Goal: Task Accomplishment & Management: Manage account settings

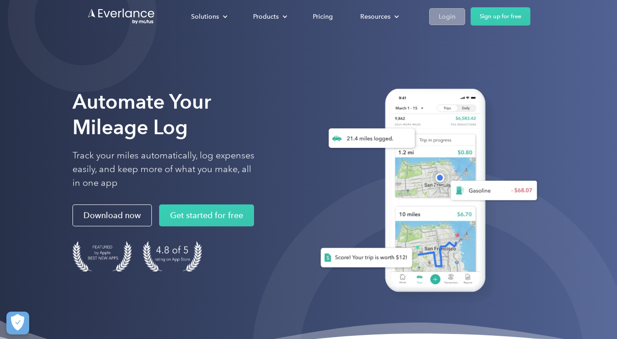
click at [445, 21] on div "Login" at bounding box center [447, 16] width 17 height 11
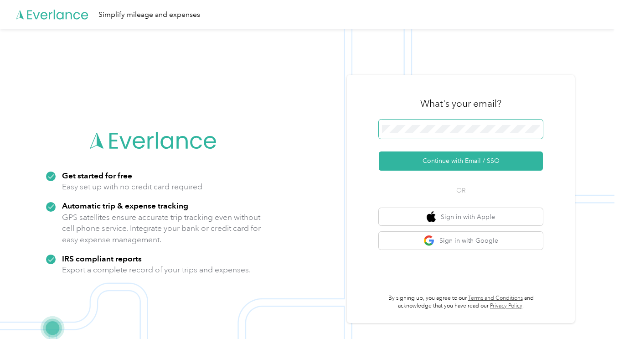
click at [379, 151] on button "Continue with Email / SSO" at bounding box center [461, 160] width 164 height 19
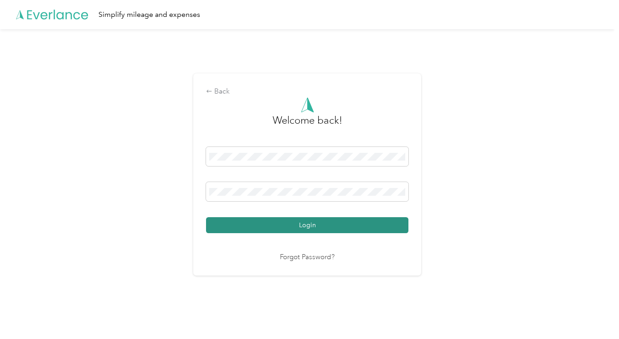
click at [386, 219] on button "Login" at bounding box center [307, 225] width 202 height 16
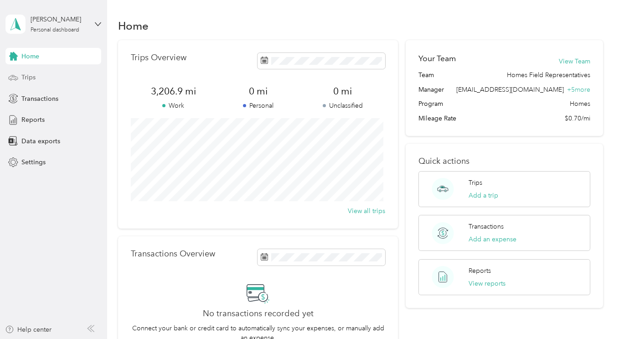
click at [30, 74] on span "Trips" at bounding box center [28, 77] width 14 height 10
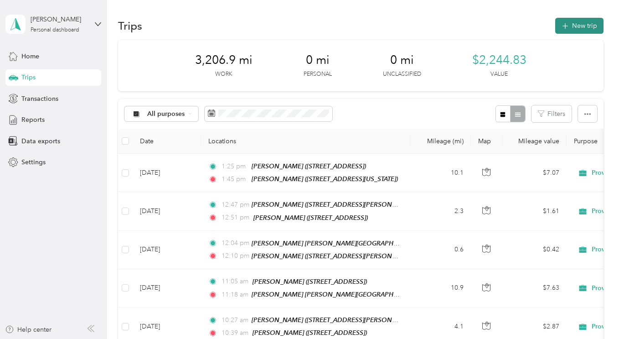
click at [581, 27] on button "New trip" at bounding box center [579, 26] width 48 height 16
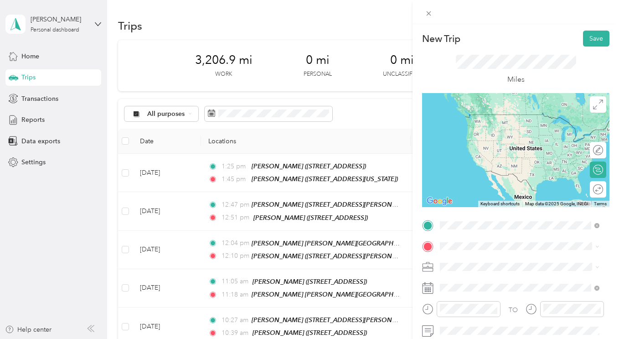
click at [502, 125] on div "TEAM PLUMMER, KAREN 412 Interlachen Lane, 55306, Burnsville, Minnesota, United …" at bounding box center [502, 125] width 91 height 22
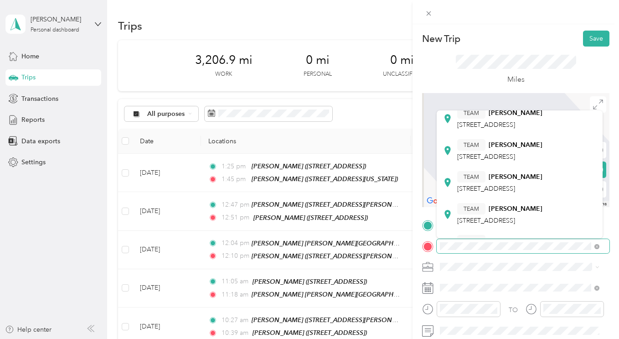
scroll to position [157, 0]
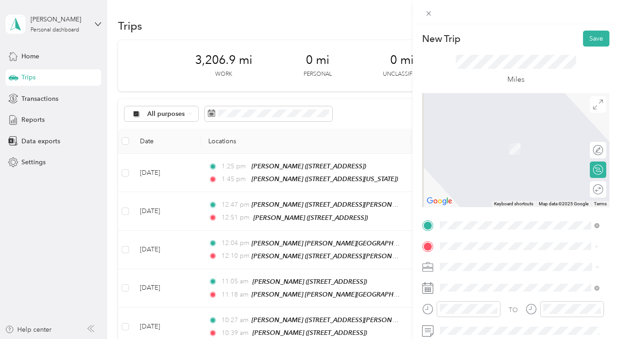
click at [500, 159] on div "TEAM JACOBS, JACALYN 405 ZINNIA LN N , 55441, PLYMOUTH, MN, USA" at bounding box center [499, 148] width 85 height 22
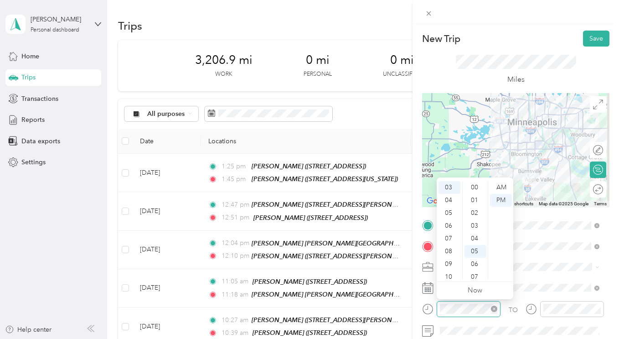
scroll to position [64, 0]
click at [451, 263] on div "09" at bounding box center [450, 264] width 22 height 13
click at [483, 276] on div "12" at bounding box center [476, 276] width 22 height 13
click at [483, 276] on ul "00 01 02 03 04 05 06 07 08 09 10 11 12 13 14 15 16 17 18 19 20 21 22 23 24 25 2…" at bounding box center [475, 230] width 26 height 98
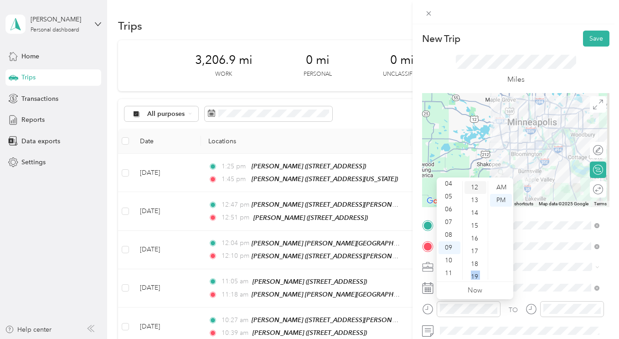
click at [483, 276] on div "19" at bounding box center [476, 276] width 22 height 13
click at [483, 278] on div "26" at bounding box center [476, 276] width 22 height 13
click at [484, 276] on ul "00 01 02 03 04 05 06 07 08 09 10 11 12 13 14 15 16 17 18 19 20 21 22 23 24 25 2…" at bounding box center [475, 230] width 26 height 98
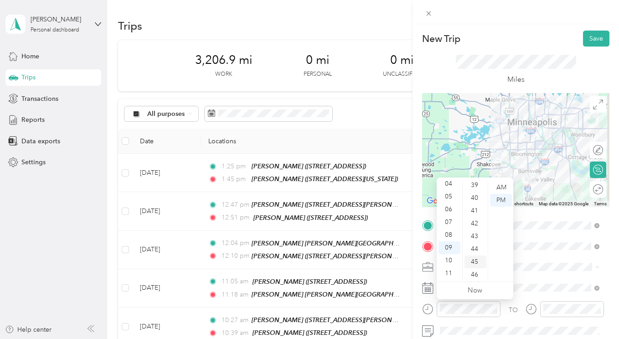
click at [475, 256] on div "45" at bounding box center [476, 261] width 22 height 13
click at [475, 238] on div "49" at bounding box center [476, 238] width 22 height 13
click at [504, 186] on div "AM" at bounding box center [501, 187] width 22 height 13
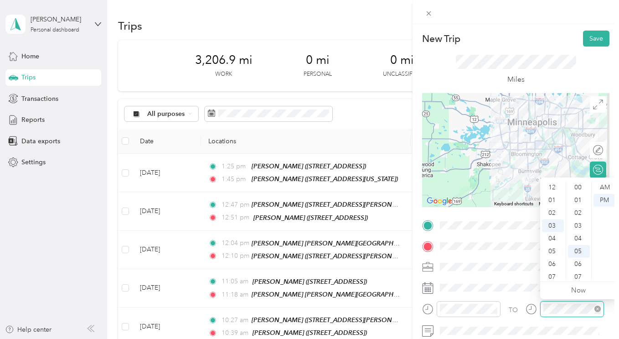
scroll to position [64, 0]
click at [553, 277] on div "10" at bounding box center [553, 276] width 22 height 13
click at [579, 264] on div "25" at bounding box center [579, 266] width 22 height 13
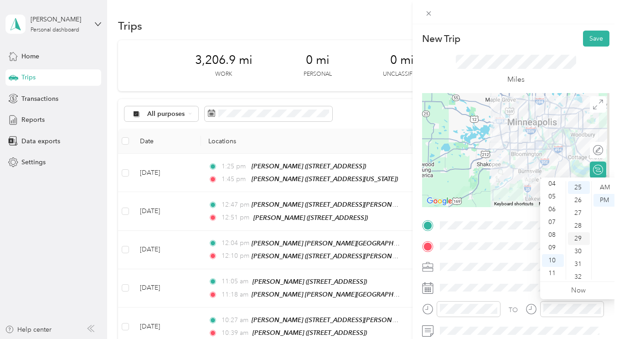
click at [576, 237] on div "29" at bounding box center [579, 238] width 22 height 13
click at [608, 184] on div "AM" at bounding box center [605, 187] width 22 height 13
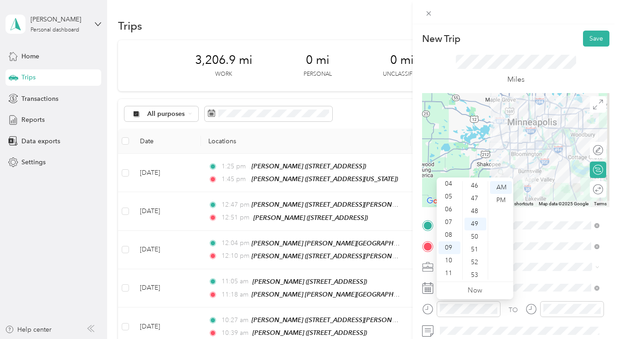
scroll to position [571, 0]
click at [476, 190] on div "45" at bounding box center [476, 191] width 22 height 13
click at [590, 42] on button "Save" at bounding box center [596, 39] width 26 height 16
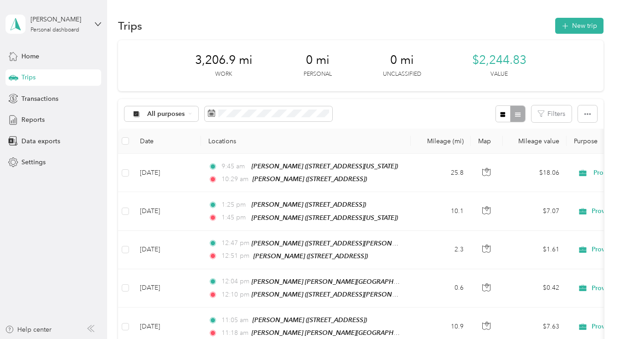
click at [576, 35] on div "Trips New trip" at bounding box center [360, 25] width 485 height 19
click at [576, 31] on button "New trip" at bounding box center [579, 26] width 48 height 16
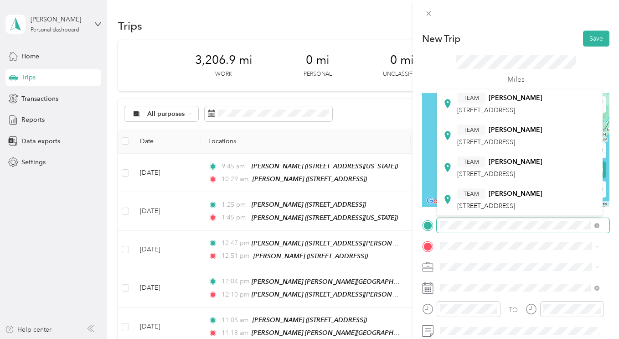
scroll to position [213, 0]
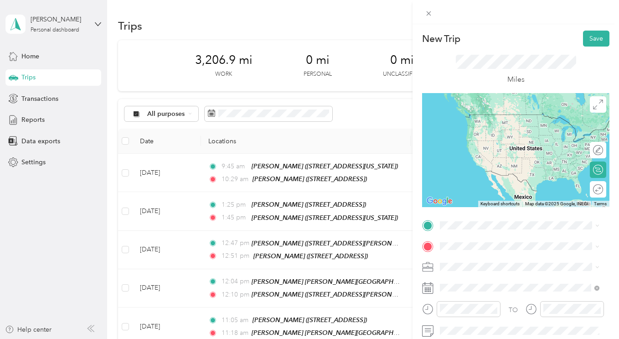
click at [526, 99] on strong "JACOBS,JACALYN" at bounding box center [516, 95] width 54 height 8
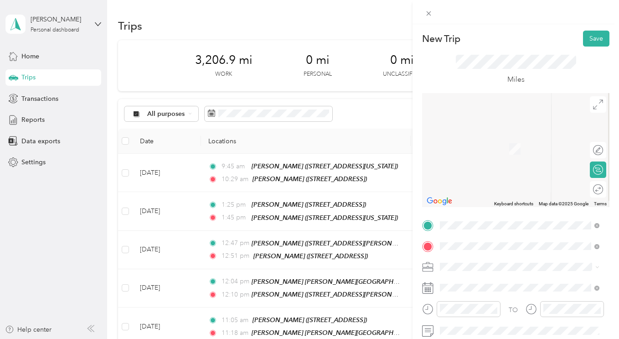
click at [505, 199] on span "11600 RIDGEMOUNT, 55442, PLYMOUTH, MN, USA" at bounding box center [525, 207] width 137 height 17
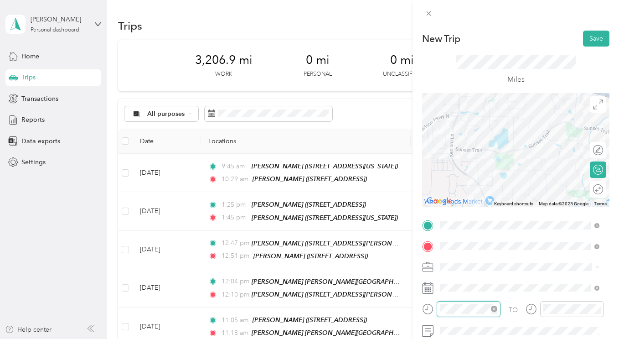
scroll to position [77, 0]
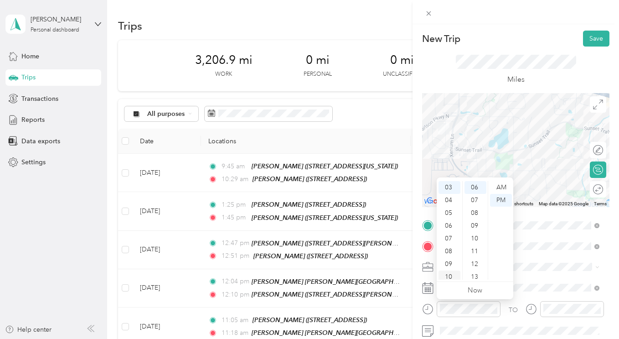
click at [450, 273] on div "10" at bounding box center [450, 276] width 22 height 13
click at [475, 216] on div "52" at bounding box center [476, 221] width 22 height 13
click at [501, 186] on div "AM" at bounding box center [501, 187] width 22 height 13
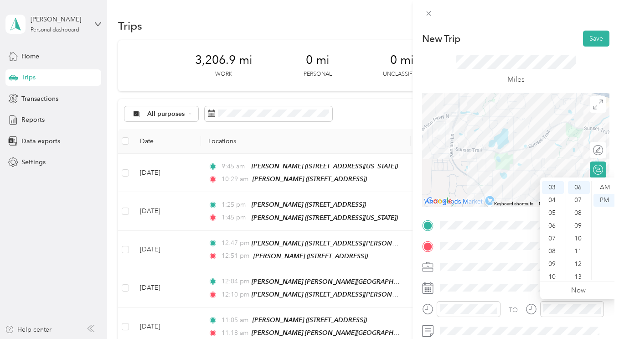
scroll to position [55, 0]
click at [552, 273] on div "11" at bounding box center [553, 273] width 22 height 13
click at [578, 187] on div "00" at bounding box center [579, 187] width 22 height 13
click at [604, 189] on div "AM" at bounding box center [605, 187] width 22 height 13
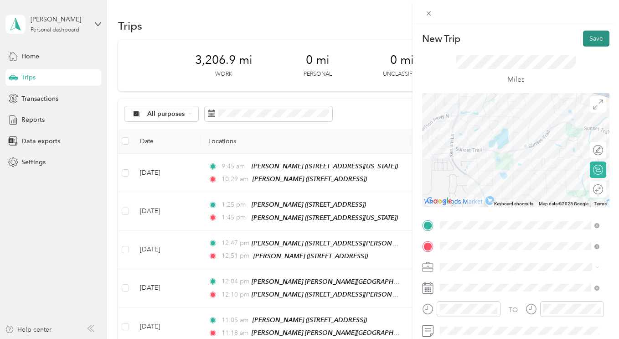
click at [589, 45] on button "Save" at bounding box center [596, 39] width 26 height 16
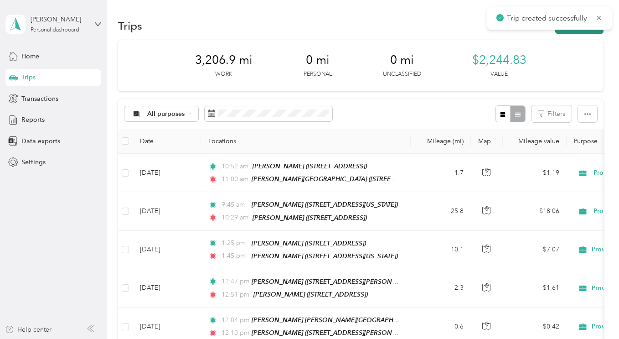
click at [578, 32] on button "New trip" at bounding box center [579, 26] width 48 height 16
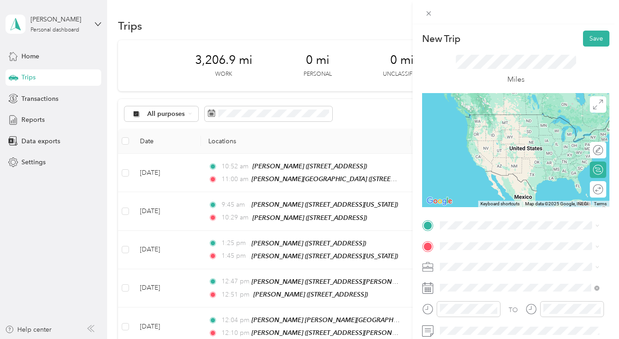
click at [504, 176] on span "11600 RIDGEMOUNT, 55442, PLYMOUTH, MN, USA" at bounding box center [525, 184] width 137 height 17
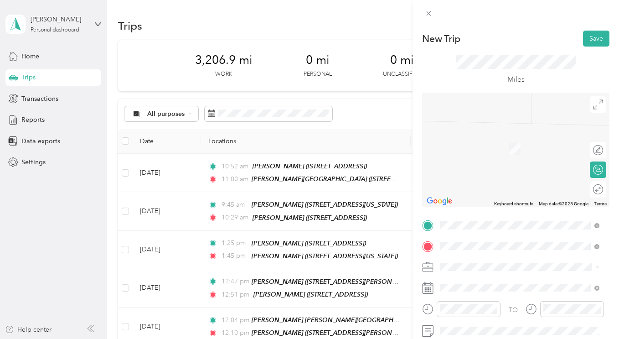
click at [508, 176] on div "TEAM NGO, AMY" at bounding box center [499, 171] width 85 height 11
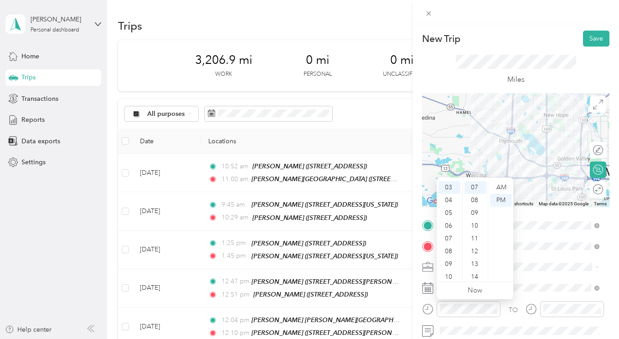
scroll to position [55, 0]
click at [449, 273] on div "11" at bounding box center [450, 273] width 22 height 13
click at [475, 209] on div "30" at bounding box center [476, 212] width 22 height 13
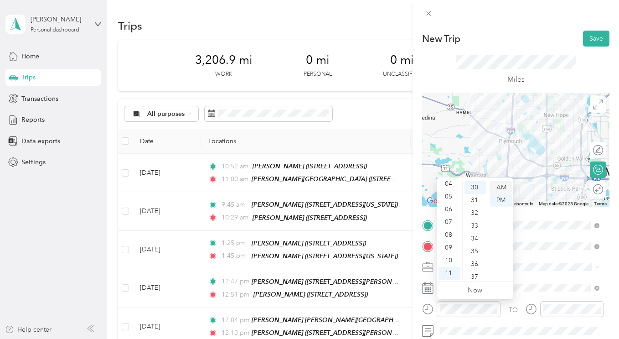
click at [500, 188] on div "AM" at bounding box center [501, 187] width 22 height 13
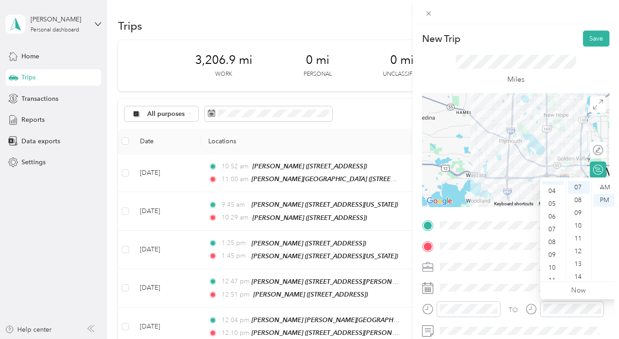
scroll to position [55, 0]
drag, startPoint x: 552, startPoint y: 271, endPoint x: 557, endPoint y: 272, distance: 4.6
click at [557, 272] on div "11" at bounding box center [553, 273] width 22 height 13
click at [573, 233] on div "43" at bounding box center [579, 233] width 22 height 13
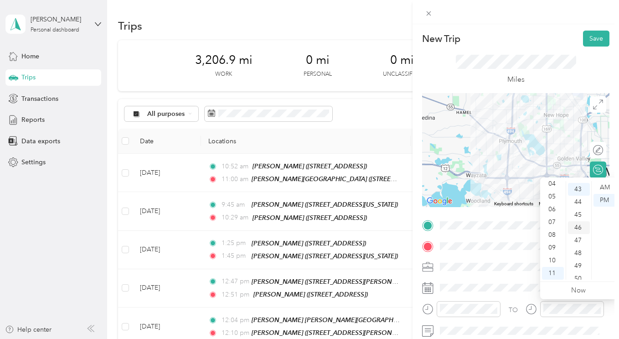
scroll to position [549, 0]
click at [604, 187] on div "AM" at bounding box center [605, 187] width 22 height 13
click at [591, 40] on button "Save" at bounding box center [596, 39] width 26 height 16
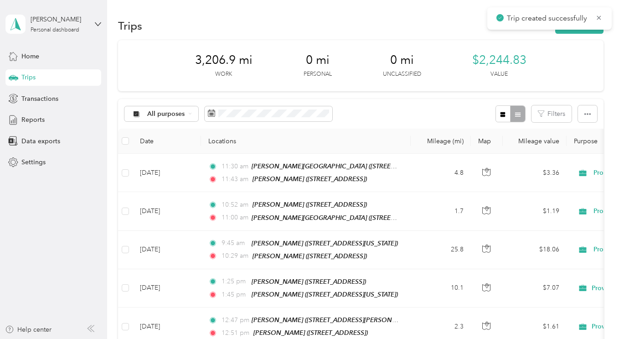
click at [591, 40] on div "3,206.9 mi Work 0 mi Personal 0 mi Unclassified $2,244.83 Value" at bounding box center [360, 65] width 485 height 51
click at [577, 20] on button "New trip" at bounding box center [579, 26] width 48 height 16
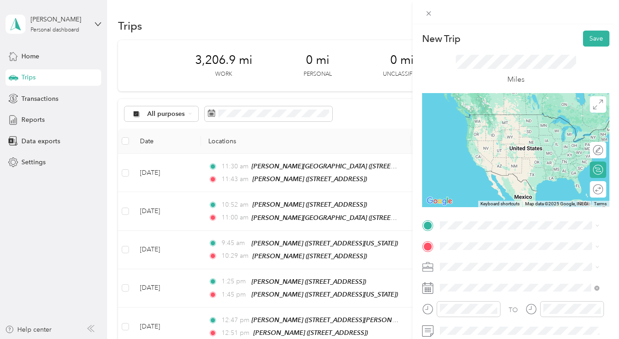
click at [511, 155] on strong "NGO, AMY" at bounding box center [516, 150] width 54 height 8
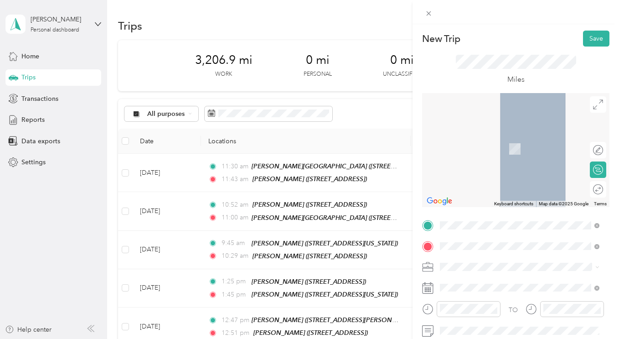
click at [514, 187] on div "TEAM GLOWACKI, KRISTEN 1230 CTY RD 101 N, 55447, PLYMOUTH, MN, USA" at bounding box center [526, 184] width 139 height 27
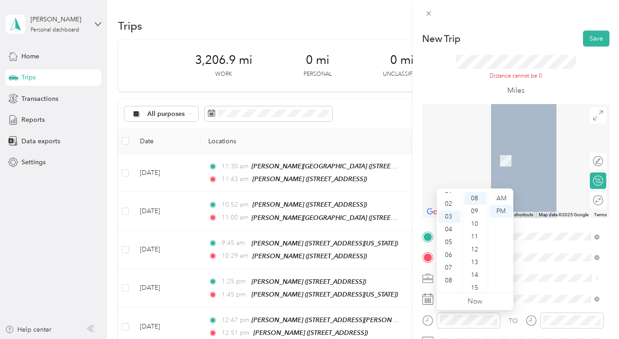
scroll to position [0, 0]
click at [449, 197] on div "12" at bounding box center [450, 198] width 22 height 13
click at [475, 219] on div "07" at bounding box center [476, 222] width 22 height 13
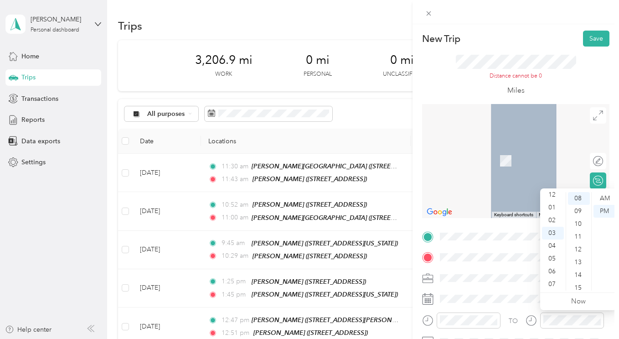
scroll to position [0, 0]
click at [551, 197] on div "12" at bounding box center [553, 198] width 22 height 13
click at [578, 211] on div "09" at bounding box center [579, 211] width 22 height 13
click at [593, 35] on button "Save" at bounding box center [596, 39] width 26 height 16
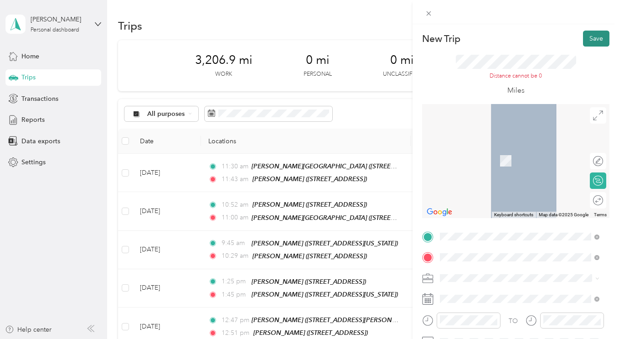
click at [593, 35] on button "Save" at bounding box center [596, 39] width 26 height 16
click at [584, 39] on button "Save" at bounding box center [596, 39] width 26 height 16
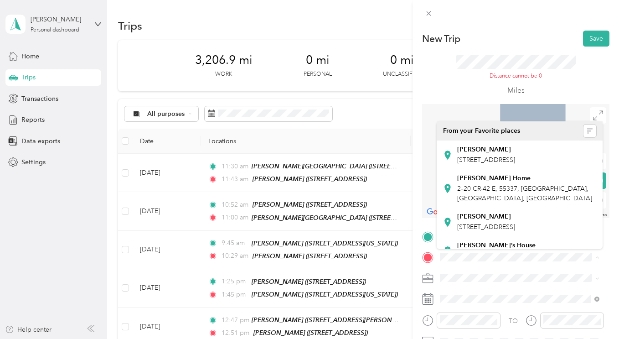
click at [559, 266] on div "TO Add photo" at bounding box center [515, 339] width 187 height 220
click at [429, 236] on icon at bounding box center [428, 236] width 8 height 8
click at [409, 213] on div "New Trip Save This trip cannot be edited because it is either under review, app…" at bounding box center [309, 169] width 619 height 339
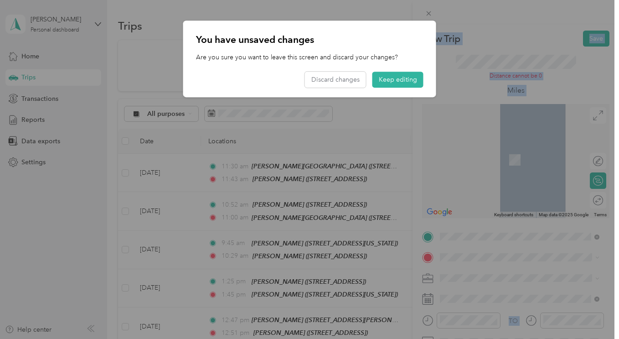
click at [409, 213] on div at bounding box center [309, 169] width 619 height 339
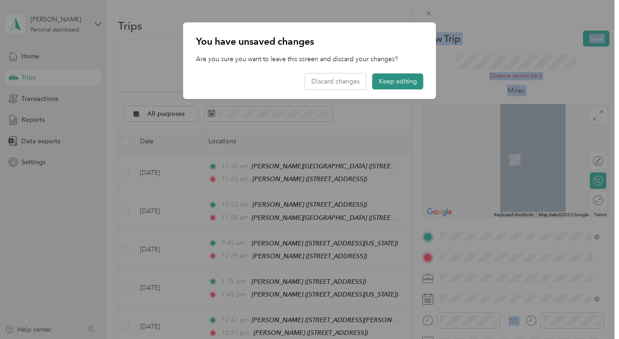
click at [405, 79] on button "Keep editing" at bounding box center [397, 81] width 51 height 16
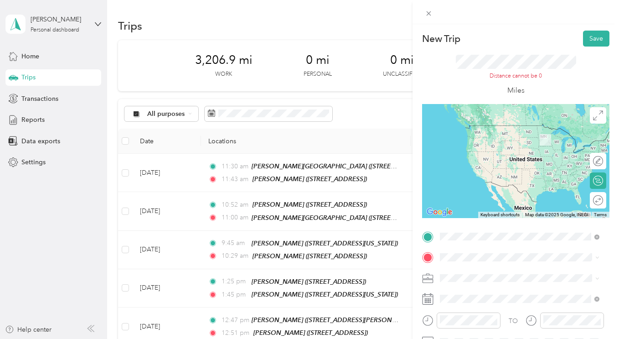
click at [507, 170] on strong "GLOWACKI, KRISTEN" at bounding box center [543, 169] width 108 height 16
click at [509, 146] on span "16530 30th Avenue North Plymouth, Minnesota 55447, United States" at bounding box center [502, 142] width 91 height 8
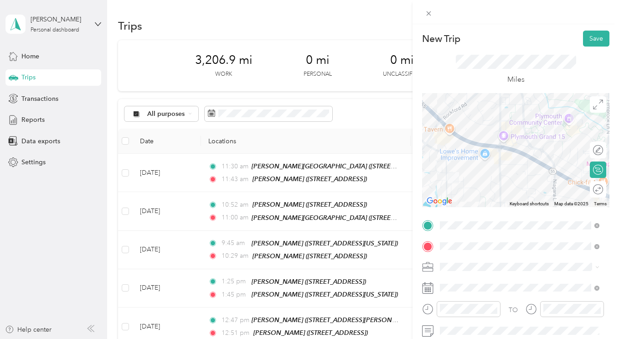
scroll to position [71, 0]
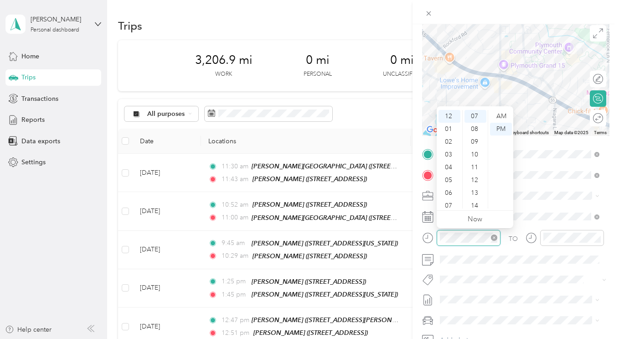
click at [495, 236] on icon "close-circle" at bounding box center [494, 237] width 6 height 6
click at [451, 113] on div "12" at bounding box center [450, 116] width 22 height 13
click at [474, 142] on div "40" at bounding box center [476, 142] width 22 height 13
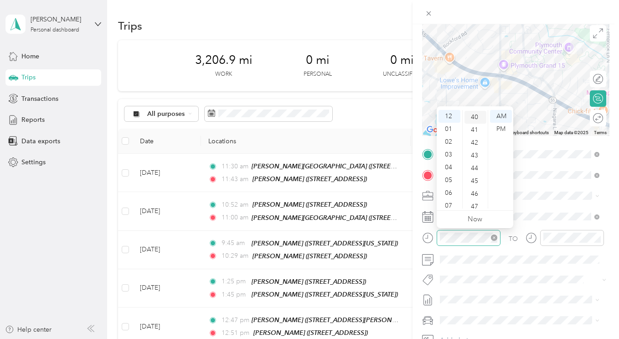
scroll to position [511, 0]
click at [501, 129] on div "PM" at bounding box center [501, 129] width 22 height 13
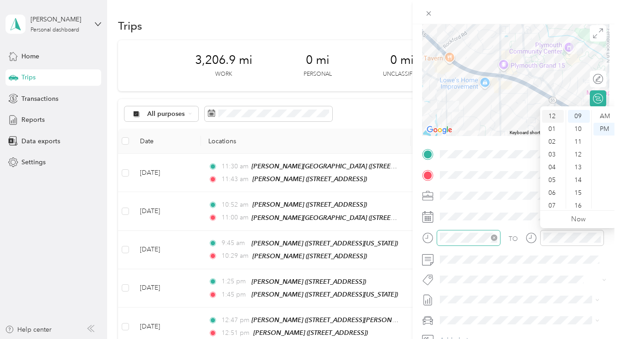
click at [551, 117] on div "12" at bounding box center [553, 116] width 22 height 13
click at [571, 150] on div "48" at bounding box center [579, 156] width 22 height 13
click at [604, 128] on div "PM" at bounding box center [605, 129] width 22 height 13
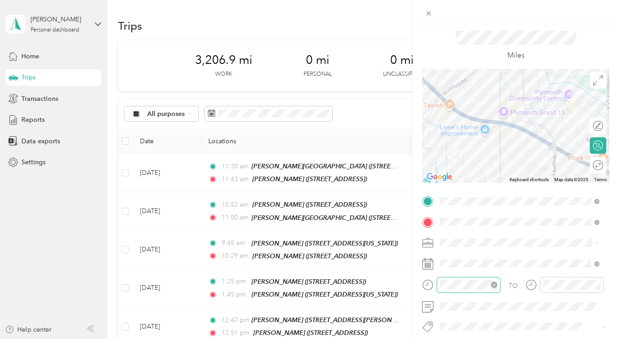
scroll to position [0, 0]
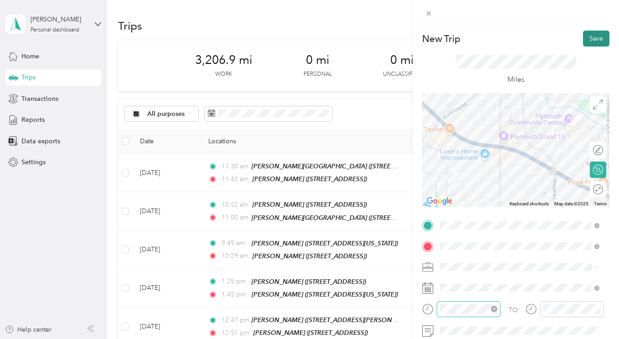
click at [590, 39] on button "Save" at bounding box center [596, 39] width 26 height 16
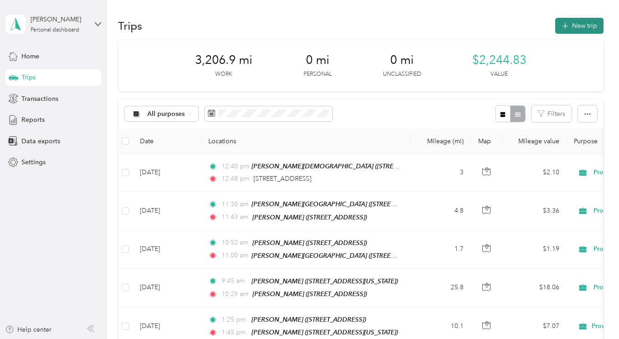
click at [580, 32] on button "New trip" at bounding box center [579, 26] width 48 height 16
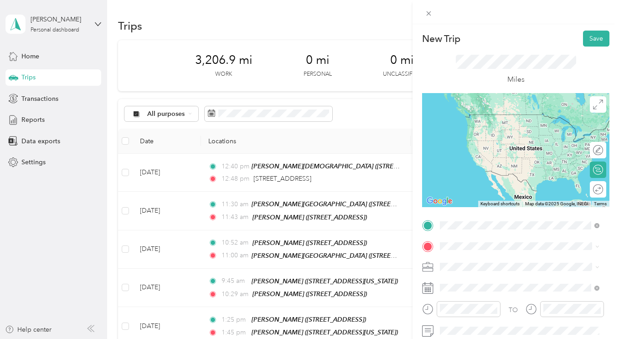
click at [504, 117] on span "16530 30th Avenue North Plymouth, Minnesota 55447, United States" at bounding box center [502, 114] width 91 height 8
click at [504, 114] on span "16530 30th Avenue North Plymouth, Minnesota 55447, United States" at bounding box center [502, 109] width 91 height 8
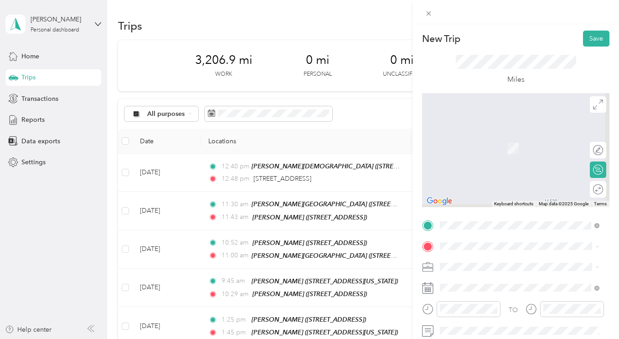
click at [504, 117] on div at bounding box center [515, 150] width 187 height 114
click at [504, 140] on div "TEAM PLUMMER, KAREN" at bounding box center [502, 139] width 91 height 11
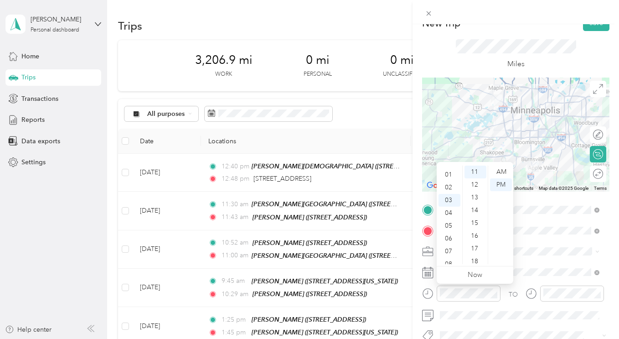
scroll to position [2, 0]
click at [450, 181] on div "01" at bounding box center [450, 182] width 22 height 13
drag, startPoint x: 483, startPoint y: 198, endPoint x: 483, endPoint y: 204, distance: 5.9
click at [483, 204] on div "17" at bounding box center [476, 199] width 22 height 13
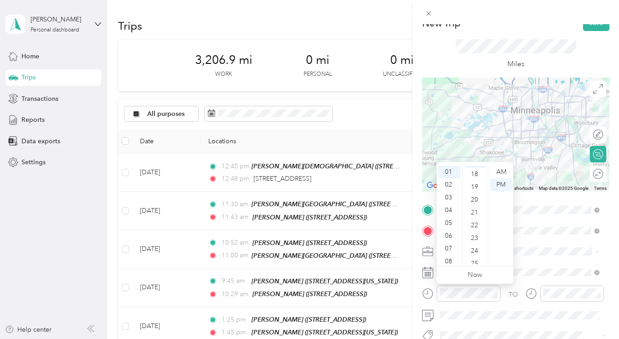
scroll to position [235, 0]
click at [476, 254] on div "25" at bounding box center [476, 255] width 22 height 13
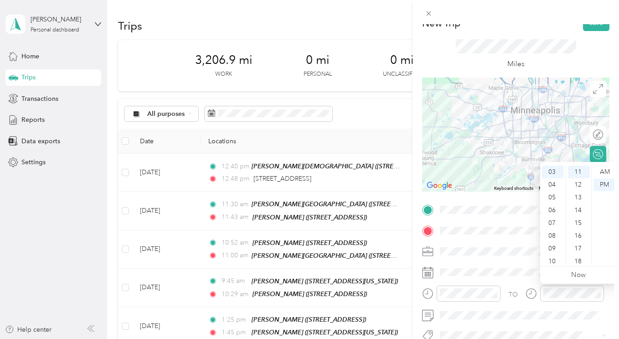
scroll to position [20, 0]
click at [553, 177] on div "02" at bounding box center [553, 177] width 22 height 13
click at [553, 177] on div "02" at bounding box center [553, 171] width 22 height 13
click at [578, 220] on div "15" at bounding box center [579, 223] width 22 height 13
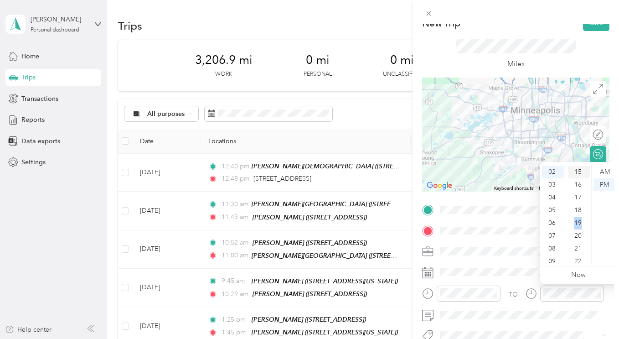
click at [578, 220] on div "19" at bounding box center [579, 223] width 22 height 13
click at [578, 209] on div "15" at bounding box center [579, 212] width 22 height 13
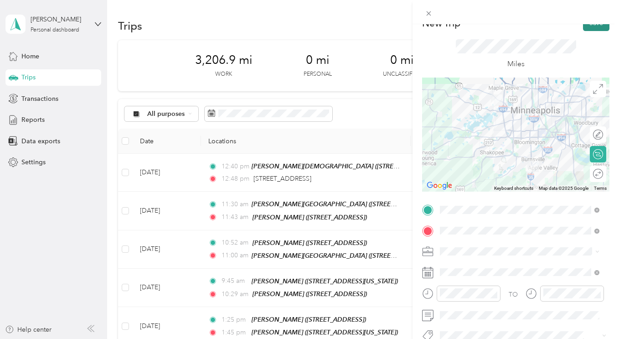
click at [589, 26] on button "Save" at bounding box center [596, 23] width 26 height 16
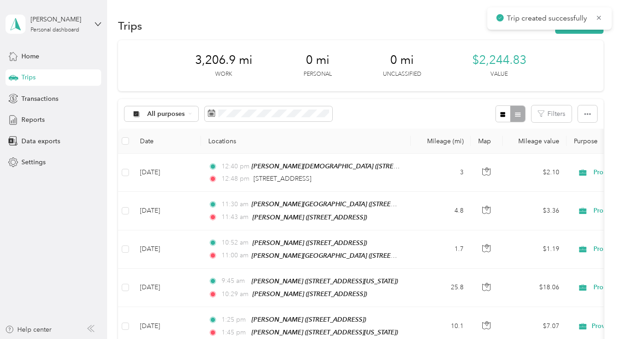
click at [589, 26] on body "Trip created successfully Karen Plummer Personal dashboard Home Trips Transacti…" at bounding box center [307, 169] width 615 height 339
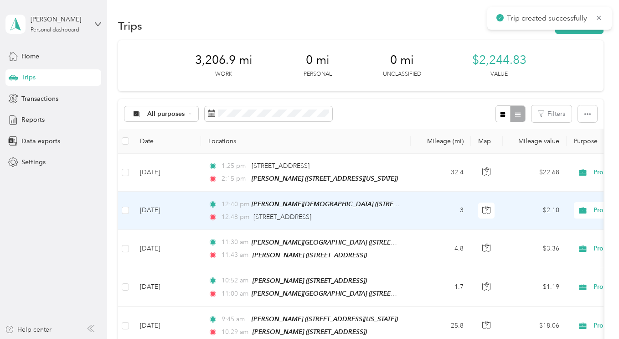
click at [408, 217] on td "12:40 pm GLOWACKI, KRISTEN (1230 CTY RD 101 N, PLYMOUTH, MN) 12:48 pm 16530 30t…" at bounding box center [306, 210] width 210 height 38
click at [408, 338] on div at bounding box center [307, 339] width 615 height 0
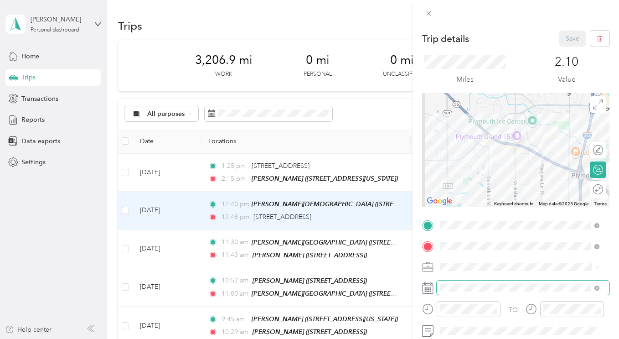
click at [462, 294] on span at bounding box center [523, 287] width 173 height 15
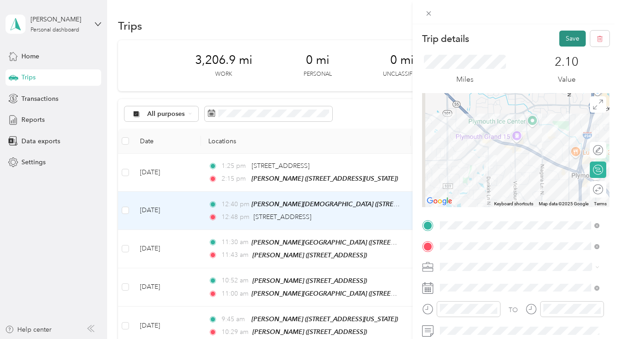
click at [570, 39] on button "Save" at bounding box center [572, 39] width 26 height 16
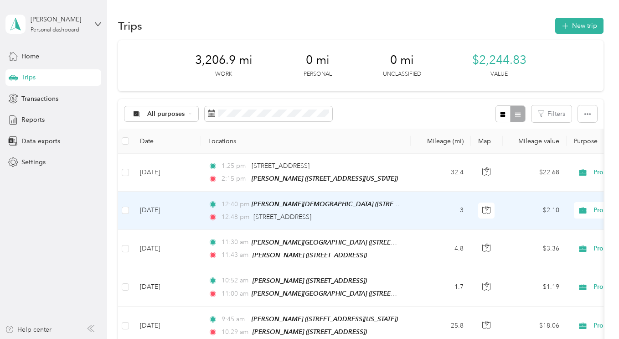
click at [412, 204] on td "3" at bounding box center [441, 210] width 60 height 38
click at [412, 338] on div at bounding box center [307, 339] width 615 height 0
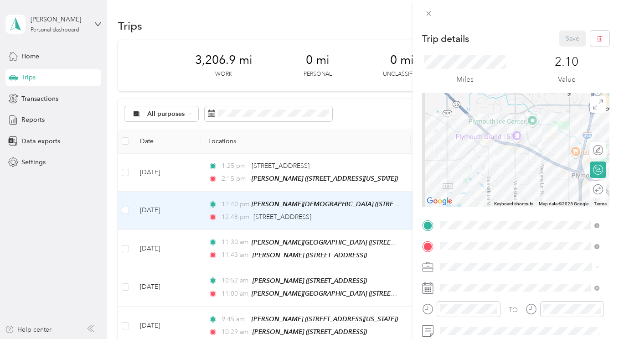
click at [412, 204] on div "Trip details Save This trip cannot be edited because it is either under review,…" at bounding box center [309, 169] width 619 height 339
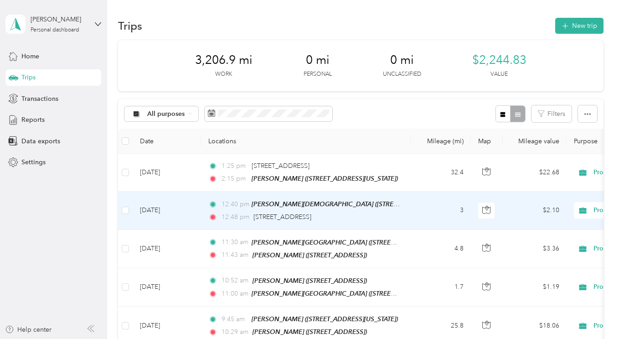
click at [412, 204] on td "3" at bounding box center [441, 210] width 60 height 38
click at [412, 338] on div at bounding box center [307, 339] width 615 height 0
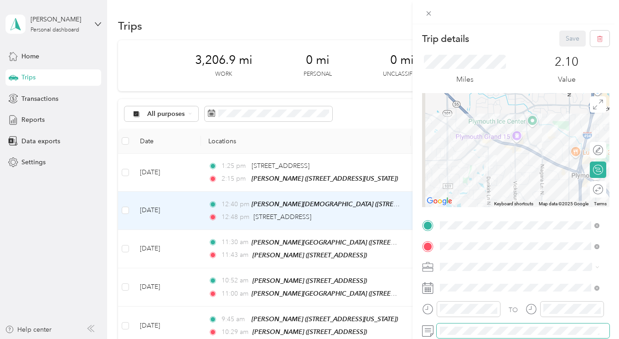
click at [557, 337] on span at bounding box center [523, 330] width 173 height 15
click at [401, 243] on div "Trip details Save This trip cannot be edited because it is either under review,…" at bounding box center [309, 169] width 619 height 339
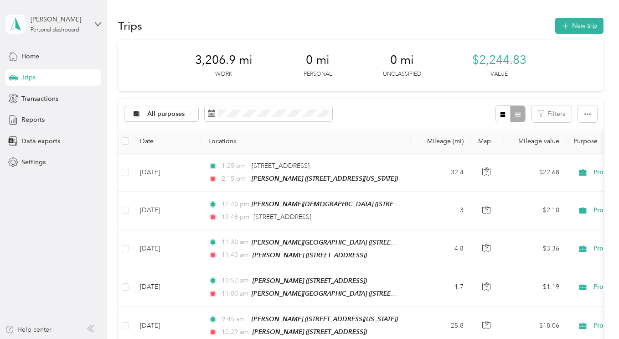
click at [401, 338] on div "Trip details Save This trip cannot be edited because it is either under review,…" at bounding box center [307, 339] width 615 height 0
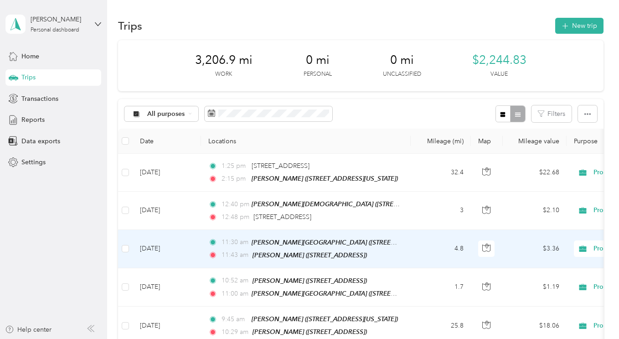
click at [401, 243] on td "11:30 am TROMBLEY, NANCY (11600 RIDGEMOUNT, PLYMOUTH, MN) 11:43 am NGO, AMY (92…" at bounding box center [306, 249] width 210 height 38
click at [401, 338] on div at bounding box center [307, 339] width 615 height 0
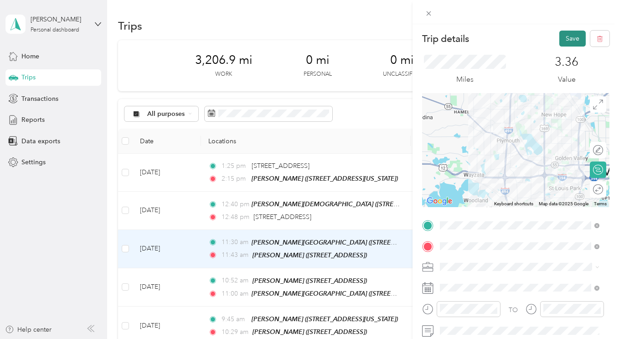
click at [561, 38] on button "Save" at bounding box center [572, 39] width 26 height 16
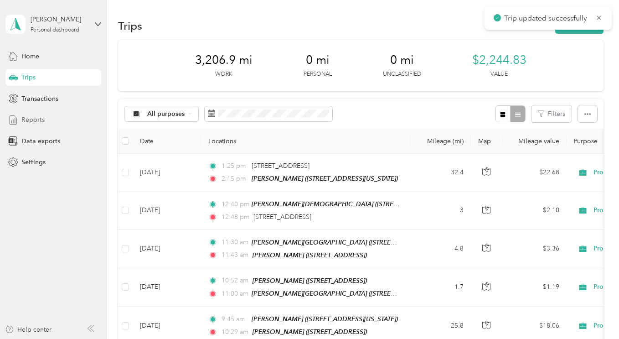
click at [47, 114] on div "Reports" at bounding box center [53, 120] width 96 height 16
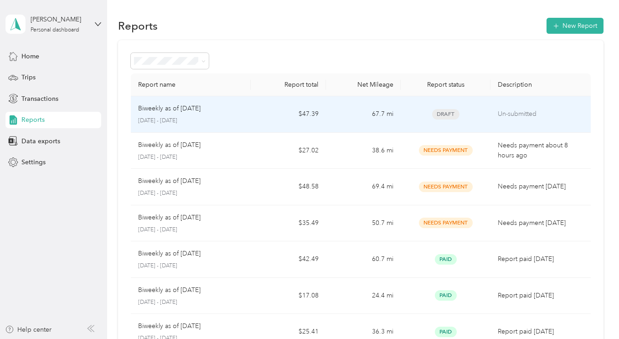
click at [263, 112] on td "$47.39" at bounding box center [288, 114] width 75 height 36
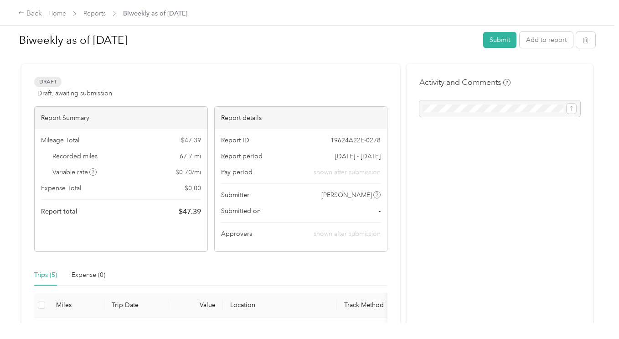
scroll to position [6, 0]
click at [429, 100] on div at bounding box center [499, 108] width 161 height 16
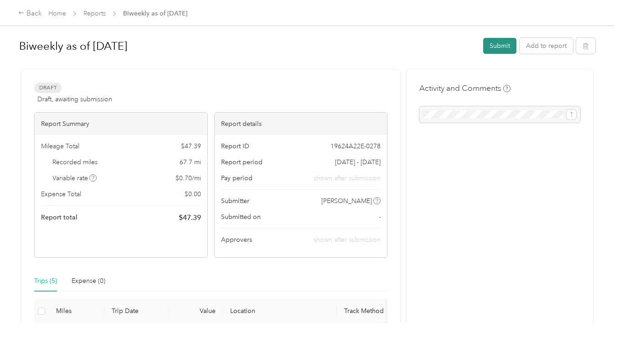
click at [501, 41] on button "Submit" at bounding box center [499, 46] width 33 height 16
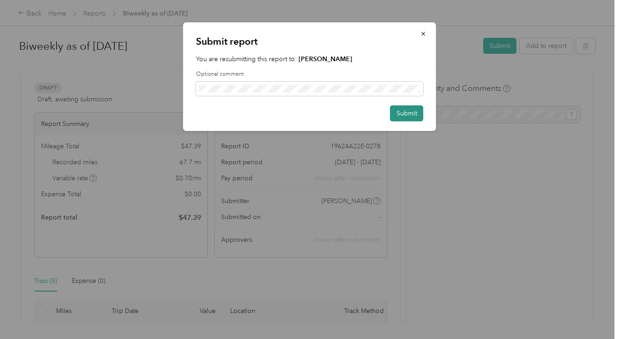
click at [405, 114] on button "Submit" at bounding box center [406, 113] width 33 height 16
